Goal: Transaction & Acquisition: Purchase product/service

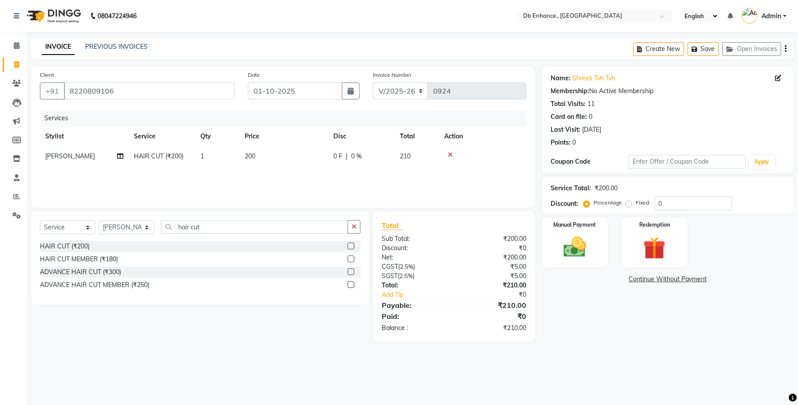
select select "4474"
select select "service"
select select "92922"
click at [167, 89] on input "8220809106" at bounding box center [149, 90] width 171 height 17
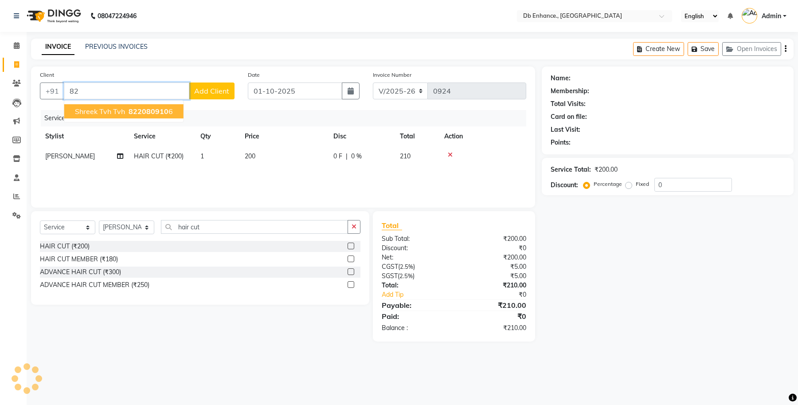
type input "8"
click at [101, 111] on span "8838615" at bounding box center [114, 111] width 31 height 9
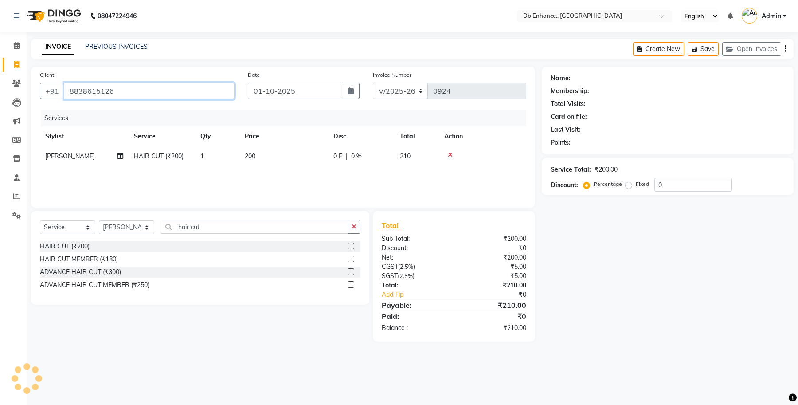
type input "8838615126"
select select "1: Object"
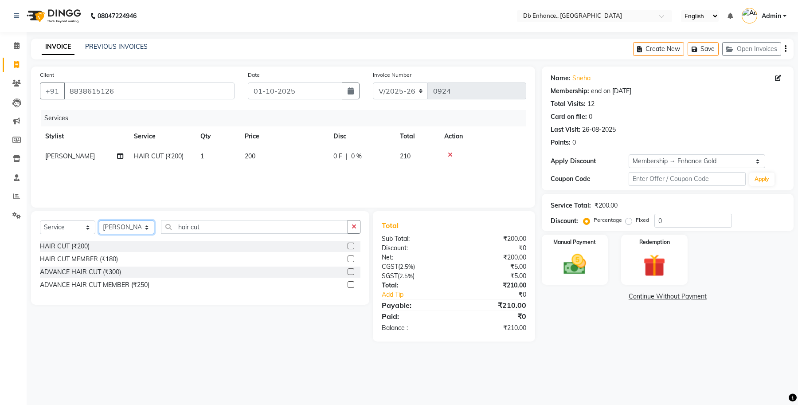
click at [136, 231] on select "Select Stylist [PERSON_NAME] [PERSON_NAME] [PERSON_NAME] [GEOGRAPHIC_DATA][PERS…" at bounding box center [126, 227] width 55 height 14
click at [99, 220] on select "Select Stylist [PERSON_NAME] [PERSON_NAME] [PERSON_NAME] [GEOGRAPHIC_DATA][PERS…" at bounding box center [126, 227] width 55 height 14
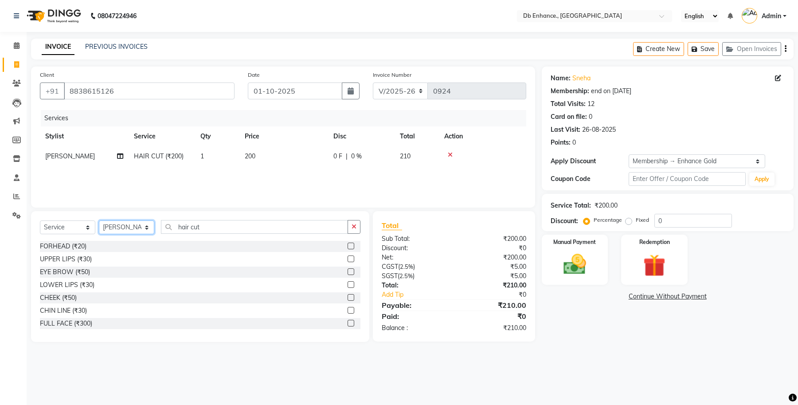
click at [126, 227] on select "Select Stylist [PERSON_NAME] [PERSON_NAME] [PERSON_NAME] [GEOGRAPHIC_DATA][PERS…" at bounding box center [126, 227] width 55 height 14
select select "92922"
click at [99, 220] on select "Select Stylist [PERSON_NAME] [PERSON_NAME] [PERSON_NAME] [GEOGRAPHIC_DATA][PERS…" at bounding box center [126, 227] width 55 height 14
click at [207, 227] on input "hair cut" at bounding box center [254, 227] width 187 height 14
type input "h"
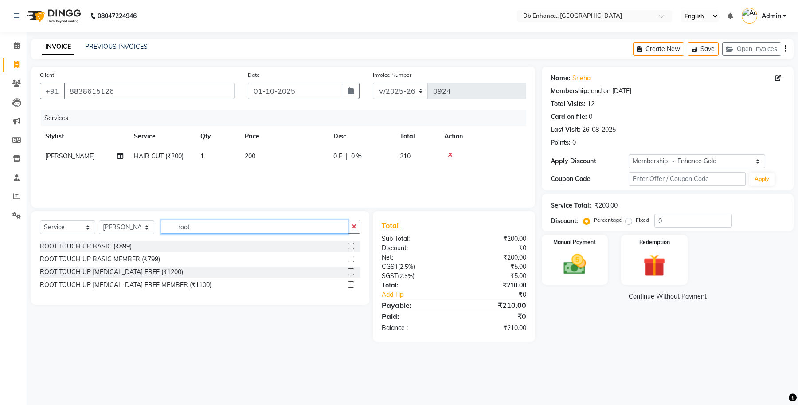
type input "root"
click at [349, 286] on label at bounding box center [351, 284] width 7 height 7
click at [349, 286] on input "checkbox" at bounding box center [351, 285] width 6 height 6
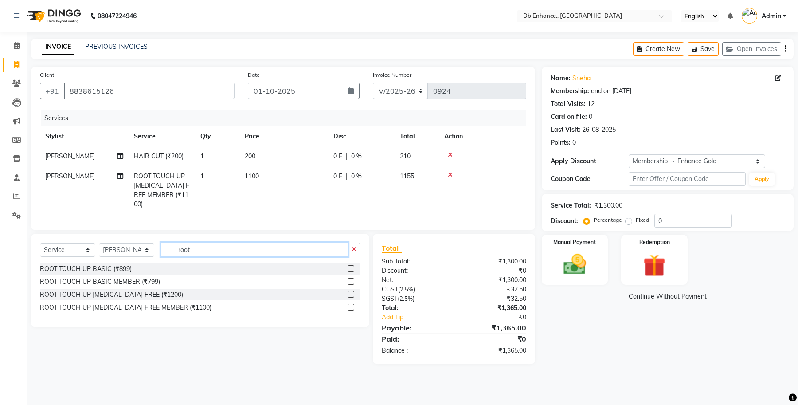
checkbox input "false"
click at [240, 247] on input "root" at bounding box center [254, 250] width 187 height 14
type input "r"
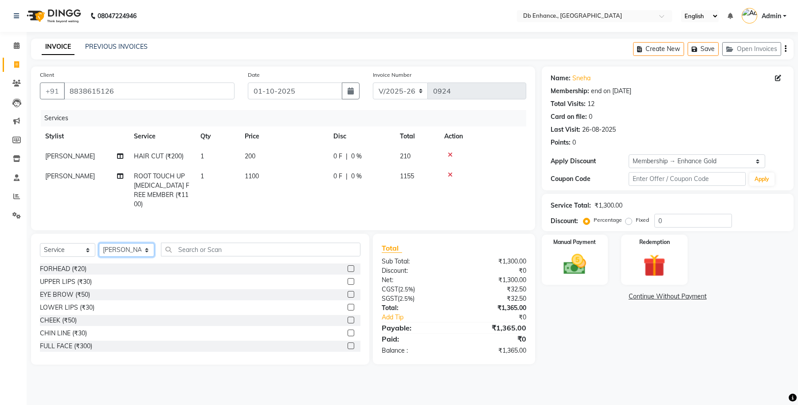
click at [117, 249] on select "Select Stylist [PERSON_NAME] [PERSON_NAME] [PERSON_NAME] [GEOGRAPHIC_DATA][PERS…" at bounding box center [126, 250] width 55 height 14
select select "67593"
click at [99, 243] on select "Select Stylist [PERSON_NAME] [PERSON_NAME] [PERSON_NAME] [GEOGRAPHIC_DATA][PERS…" at bounding box center [126, 250] width 55 height 14
click at [348, 294] on label at bounding box center [351, 294] width 7 height 7
click at [348, 294] on input "checkbox" at bounding box center [351, 295] width 6 height 6
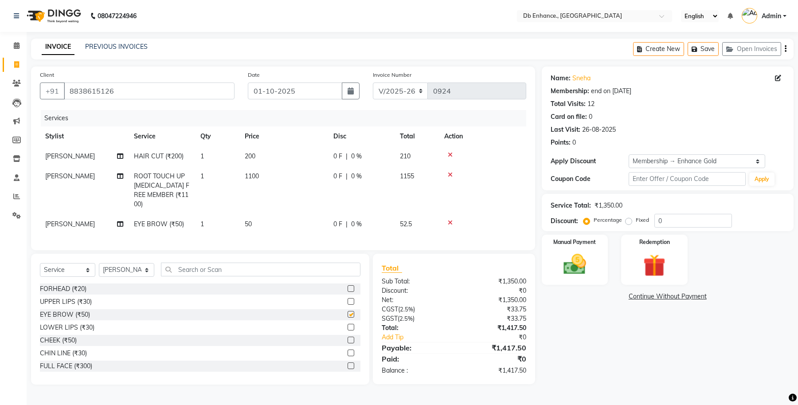
checkbox input "false"
click at [228, 269] on input "text" at bounding box center [261, 270] width 200 height 14
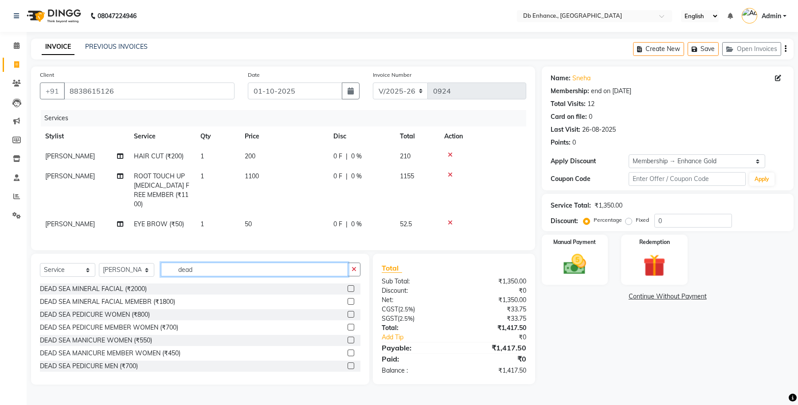
type input "dead"
click at [348, 325] on label at bounding box center [351, 327] width 7 height 7
click at [348, 325] on input "checkbox" at bounding box center [351, 328] width 6 height 6
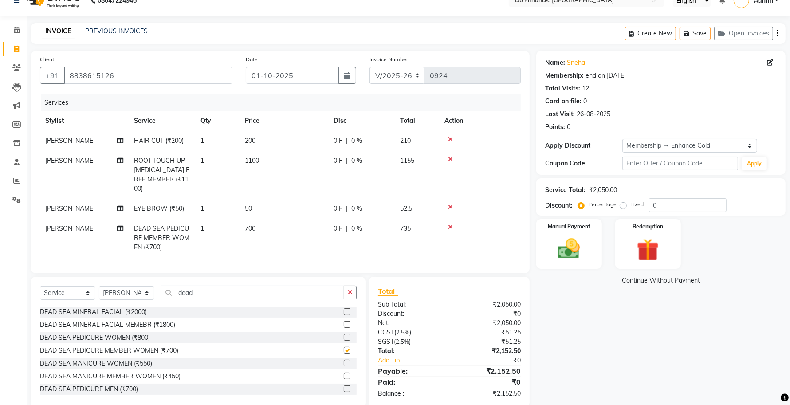
checkbox input "false"
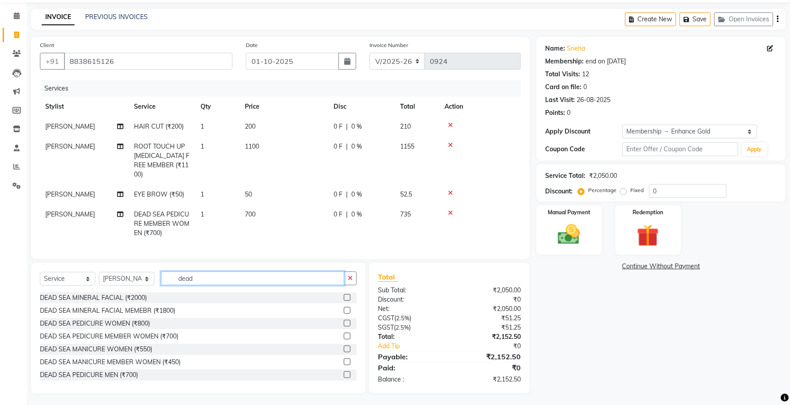
click at [255, 275] on input "dead" at bounding box center [252, 278] width 183 height 14
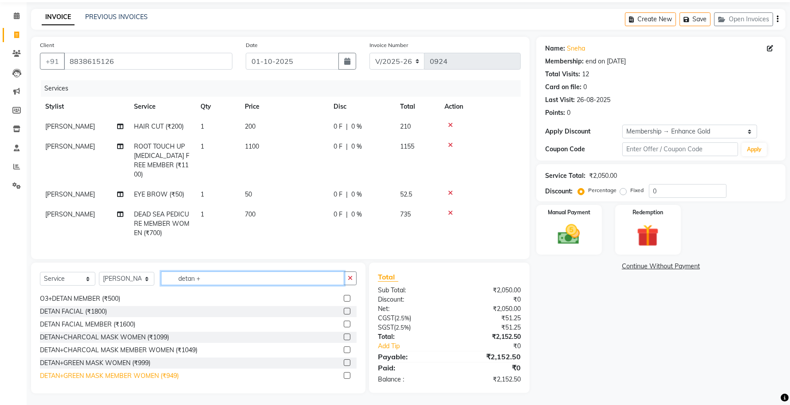
scroll to position [222, 0]
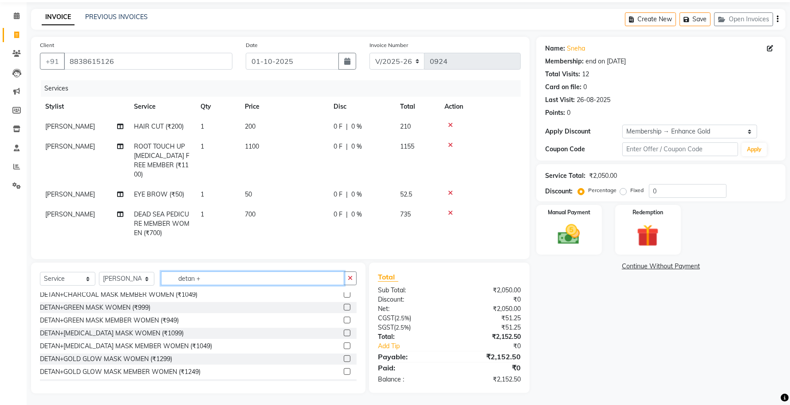
type input "detan +"
click at [344, 369] on label at bounding box center [347, 371] width 7 height 7
click at [344, 369] on input "checkbox" at bounding box center [347, 372] width 6 height 6
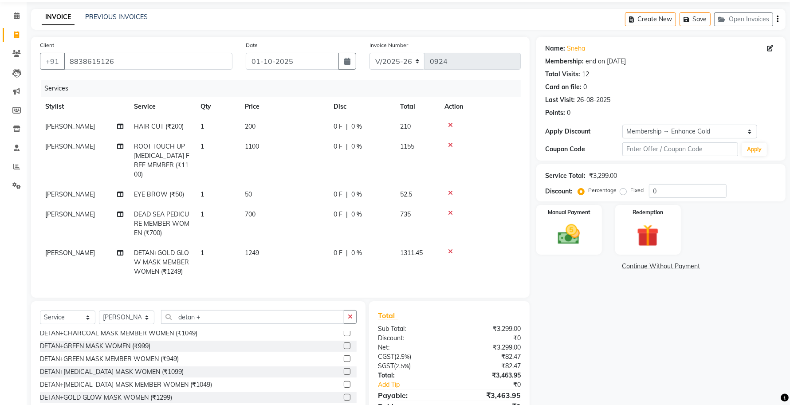
checkbox input "false"
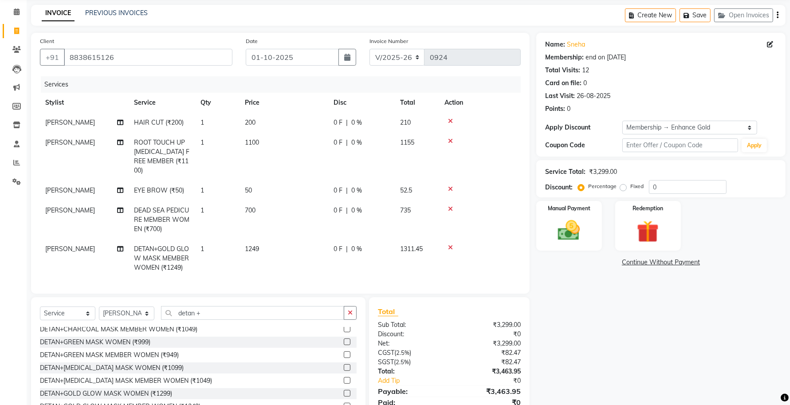
scroll to position [0, 0]
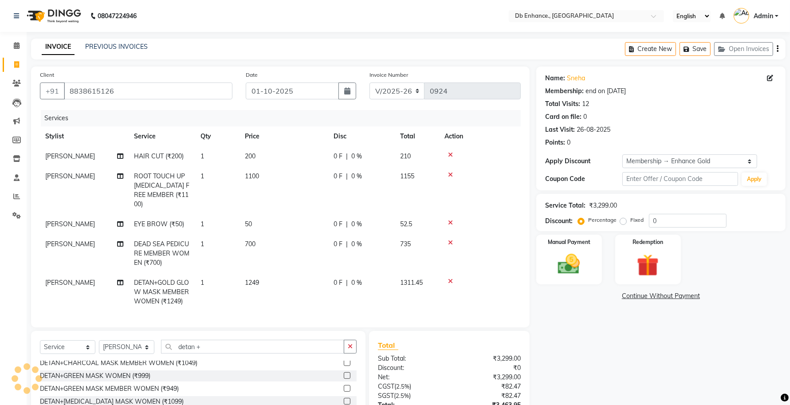
click at [451, 152] on icon at bounding box center [450, 155] width 5 height 6
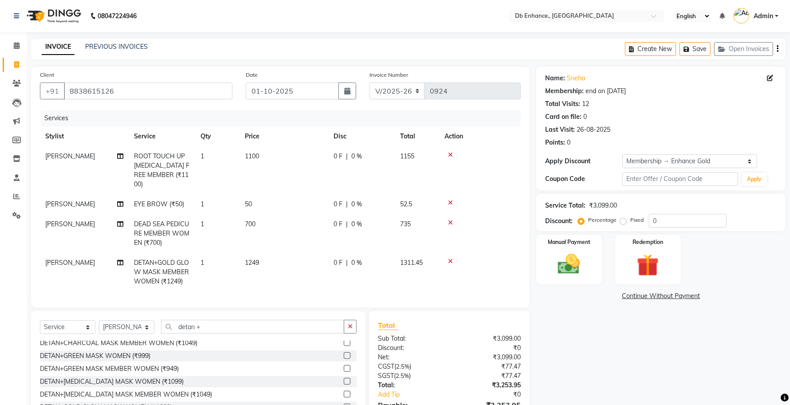
scroll to position [49, 0]
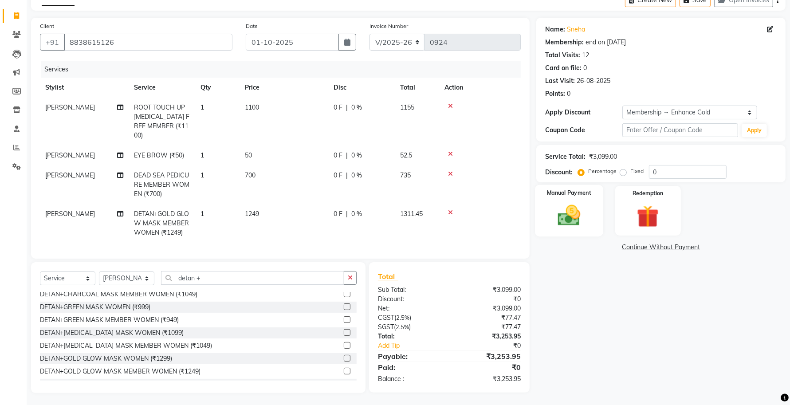
click at [559, 217] on img at bounding box center [568, 215] width 37 height 27
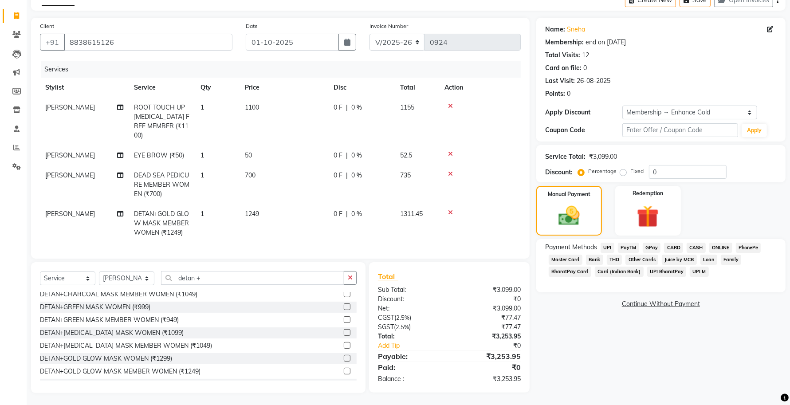
click at [668, 247] on span "CARD" at bounding box center [673, 248] width 19 height 10
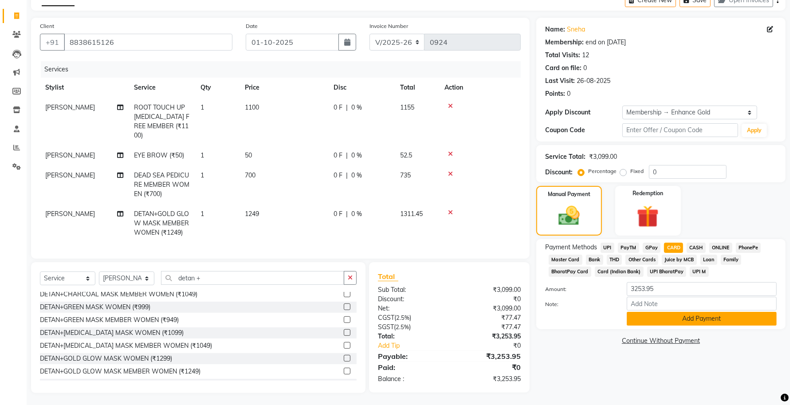
click at [675, 313] on button "Add Payment" at bounding box center [702, 319] width 150 height 14
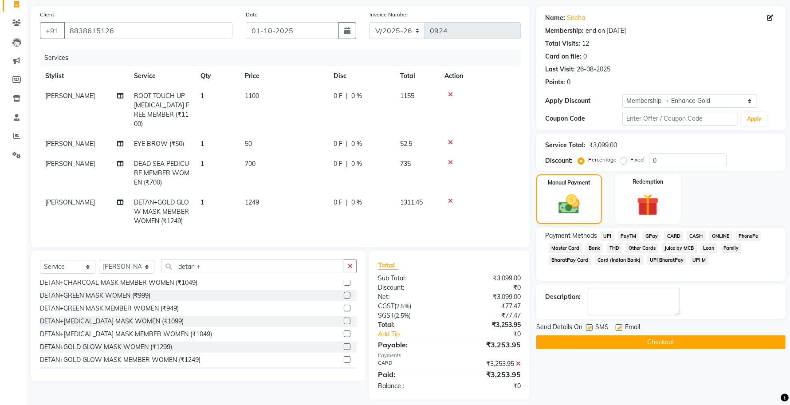
scroll to position [67, 0]
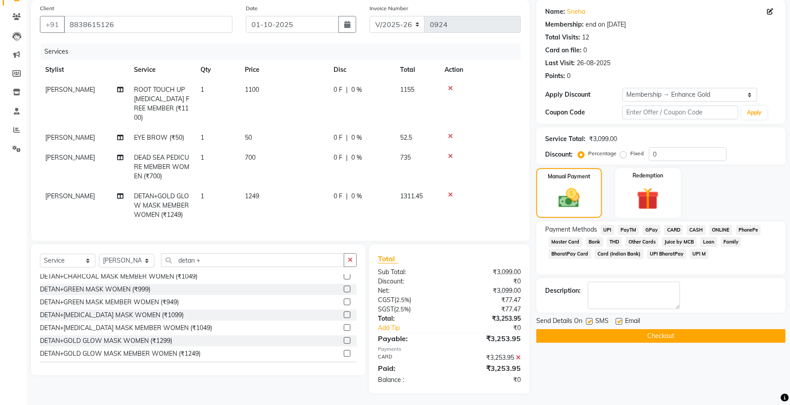
click at [619, 321] on label at bounding box center [619, 321] width 7 height 7
click at [619, 321] on input "checkbox" at bounding box center [619, 322] width 6 height 6
checkbox input "false"
click at [588, 321] on label at bounding box center [589, 321] width 7 height 7
click at [588, 321] on input "checkbox" at bounding box center [589, 322] width 6 height 6
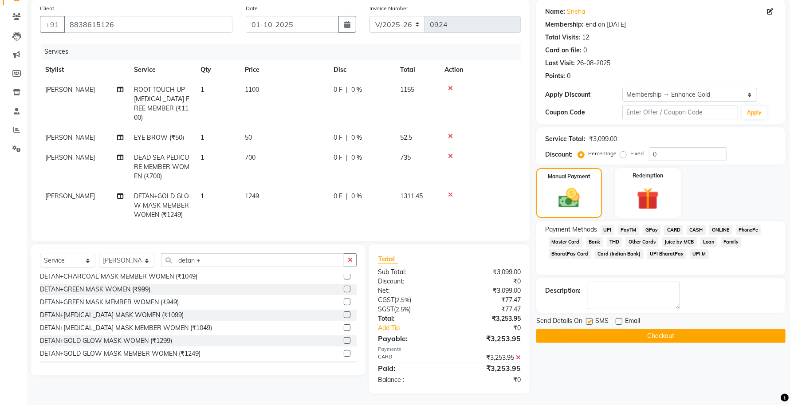
checkbox input "false"
click at [632, 335] on button "Checkout" at bounding box center [660, 336] width 249 height 14
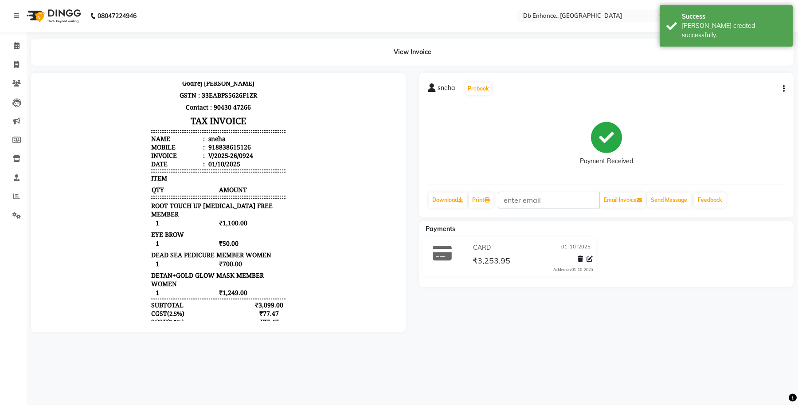
scroll to position [49, 0]
